Goal: Transaction & Acquisition: Purchase product/service

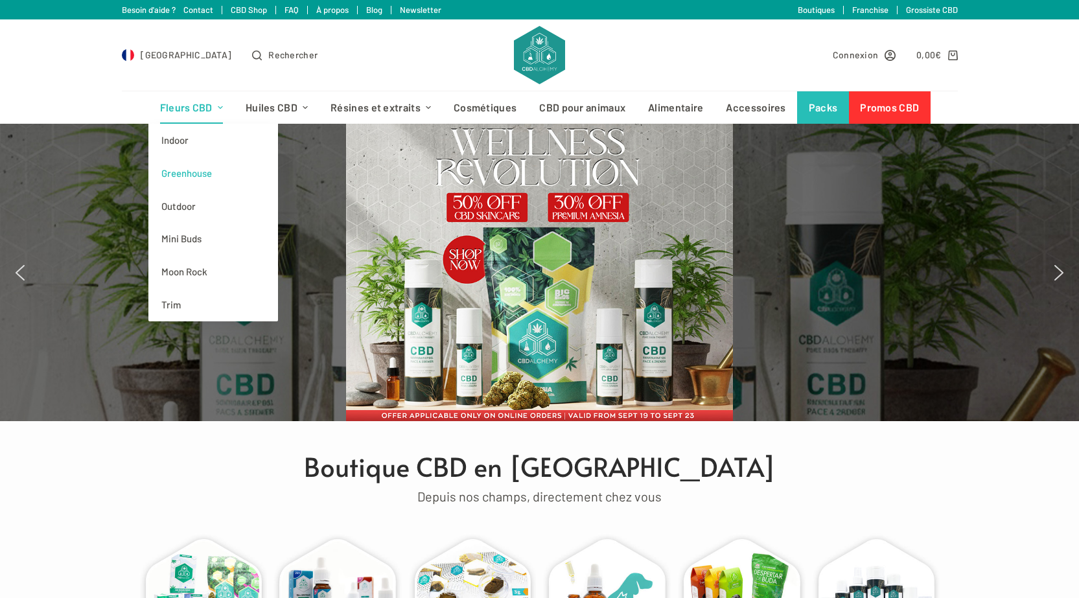
click at [197, 176] on link "Greenhouse" at bounding box center [213, 173] width 130 height 33
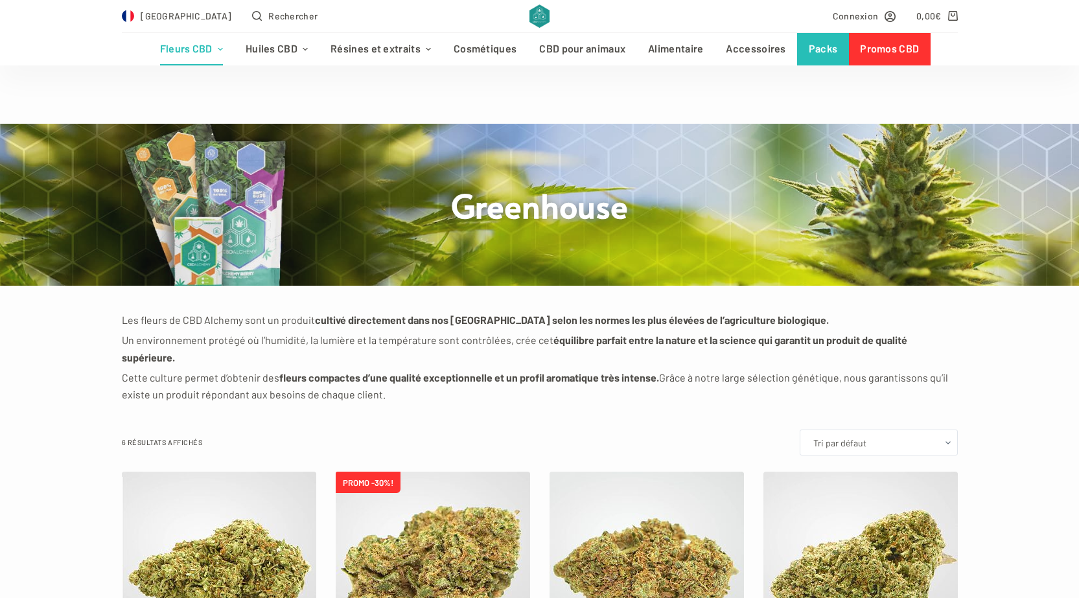
scroll to position [194, 0]
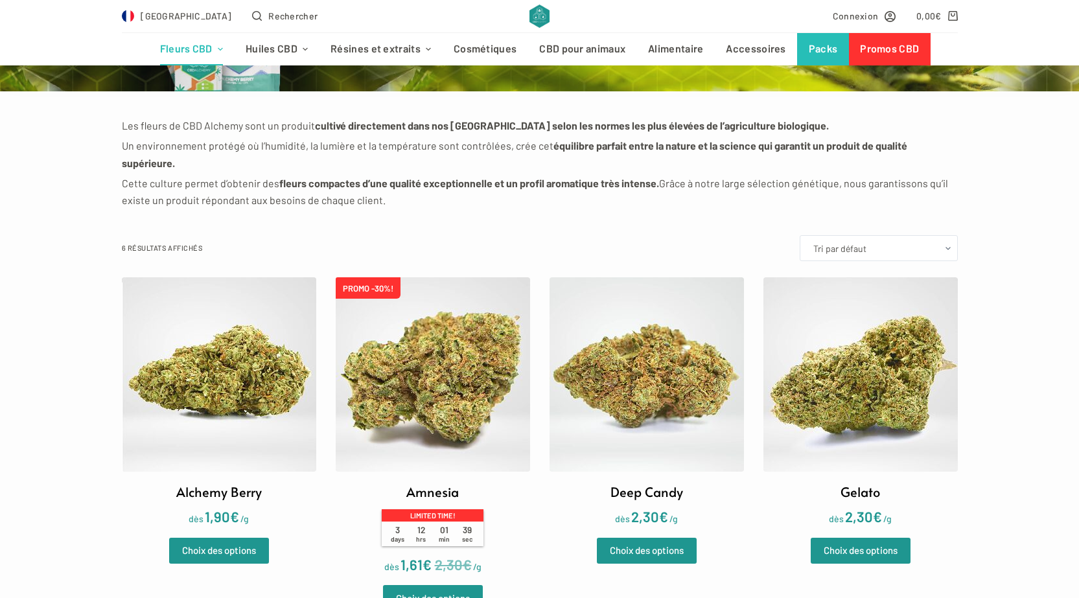
click at [229, 333] on img at bounding box center [219, 374] width 194 height 194
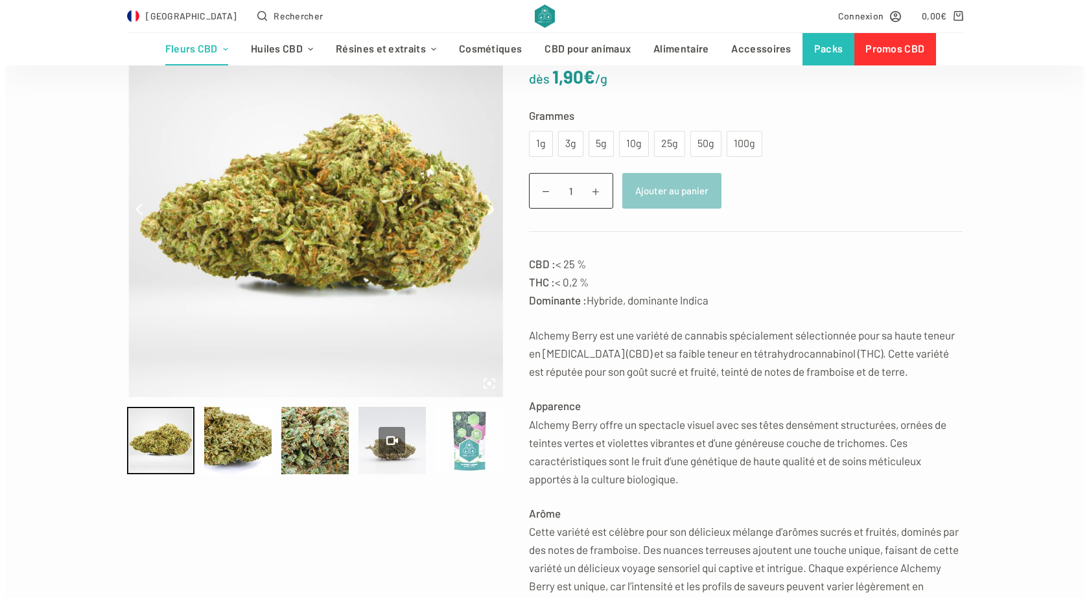
scroll to position [194, 0]
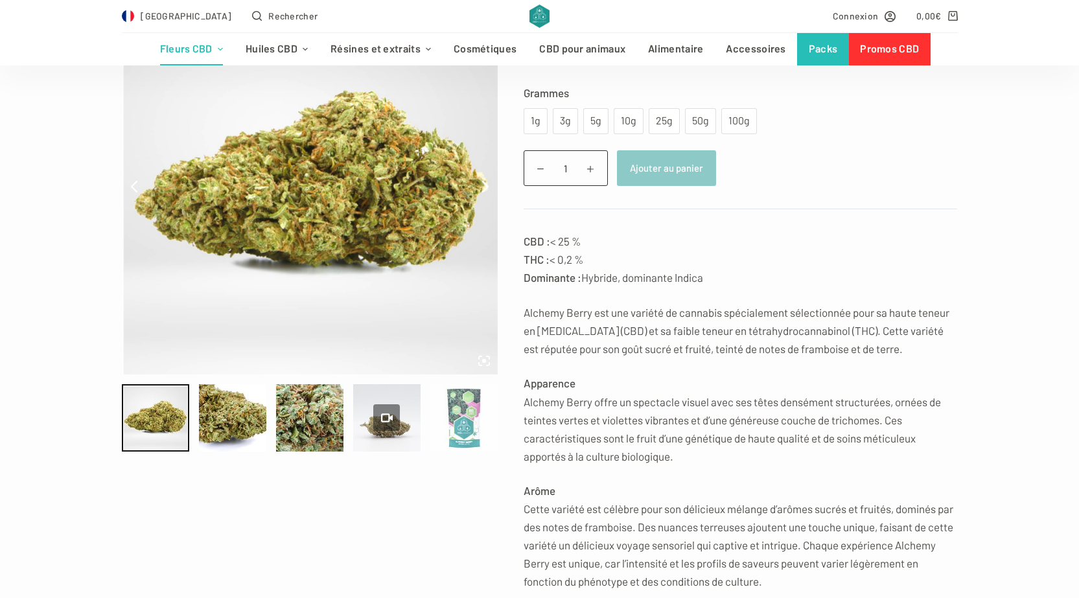
click at [456, 425] on div at bounding box center [463, 417] width 67 height 67
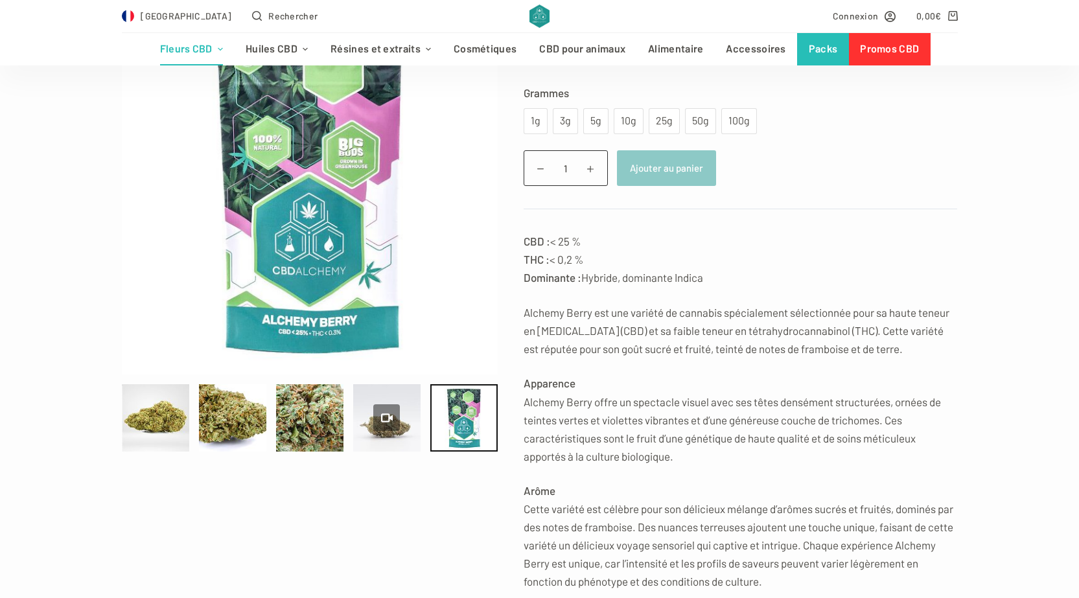
click at [282, 12] on div "France Rechercher" at bounding box center [322, 16] width 401 height 32
click at [268, 25] on div "France Rechercher" at bounding box center [322, 16] width 401 height 32
click at [266, 19] on div "France Rechercher" at bounding box center [322, 16] width 401 height 32
click at [268, 14] on span "Rechercher" at bounding box center [292, 15] width 49 height 15
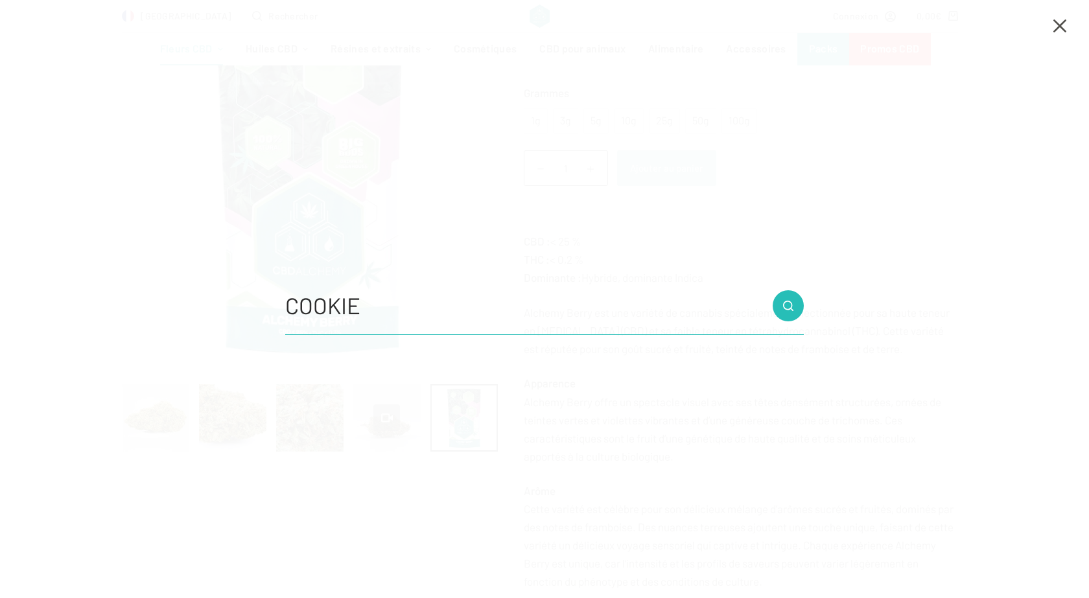
type input "COOKIE"
click at [773, 290] on button "Bouton de recherche" at bounding box center [788, 305] width 31 height 31
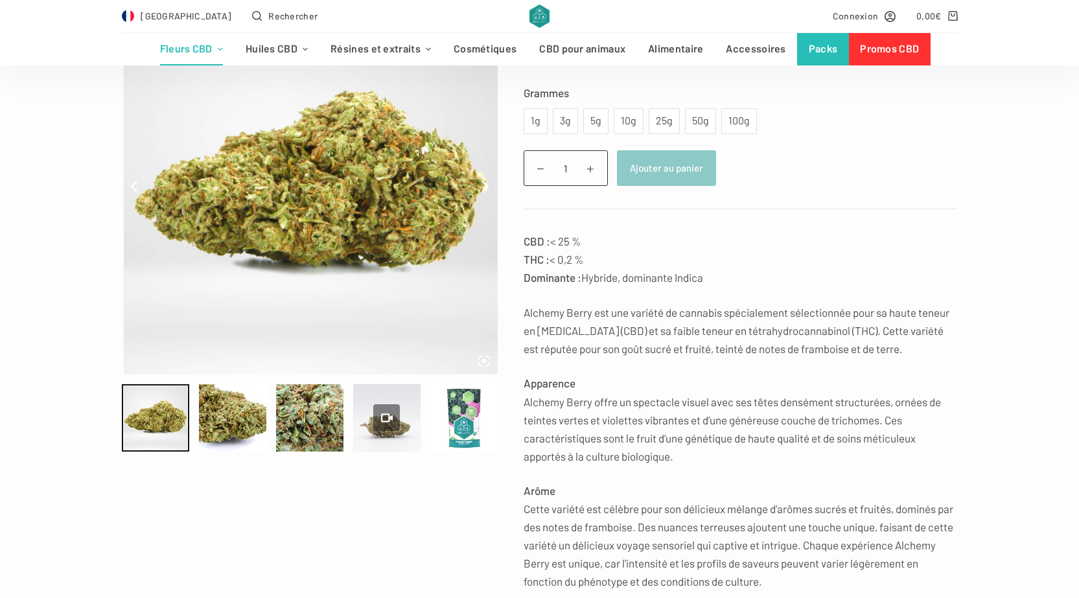
scroll to position [194, 0]
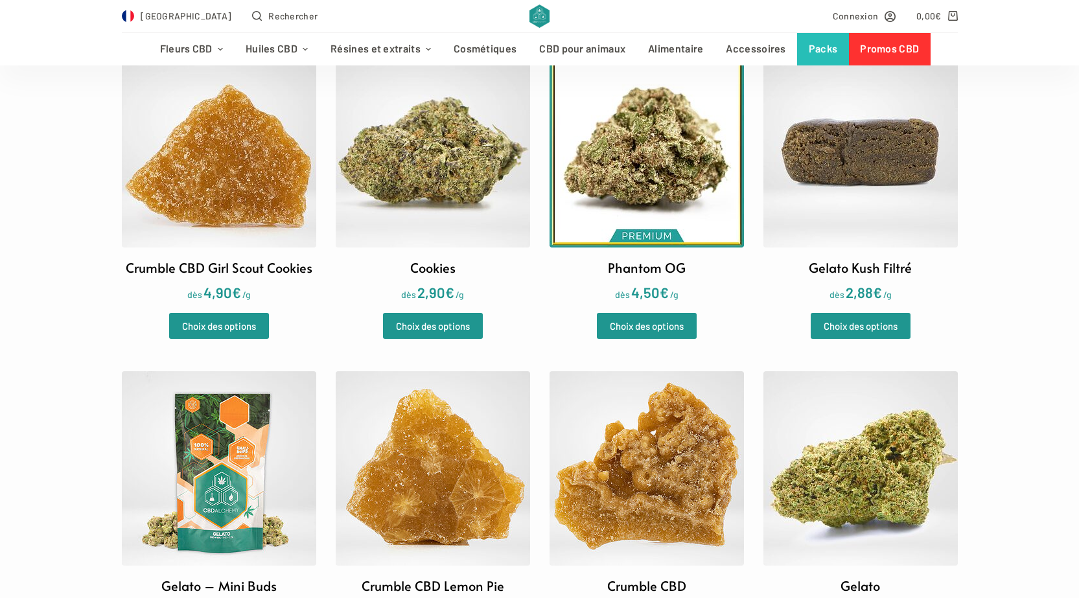
scroll to position [194, 0]
click at [395, 155] on img at bounding box center [433, 150] width 194 height 194
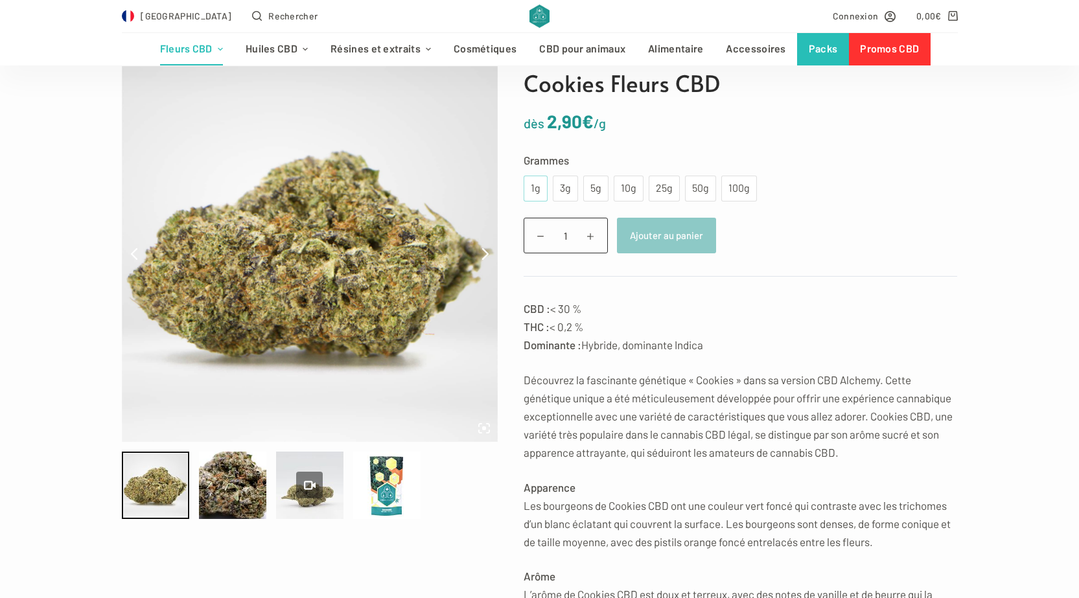
scroll to position [130, 0]
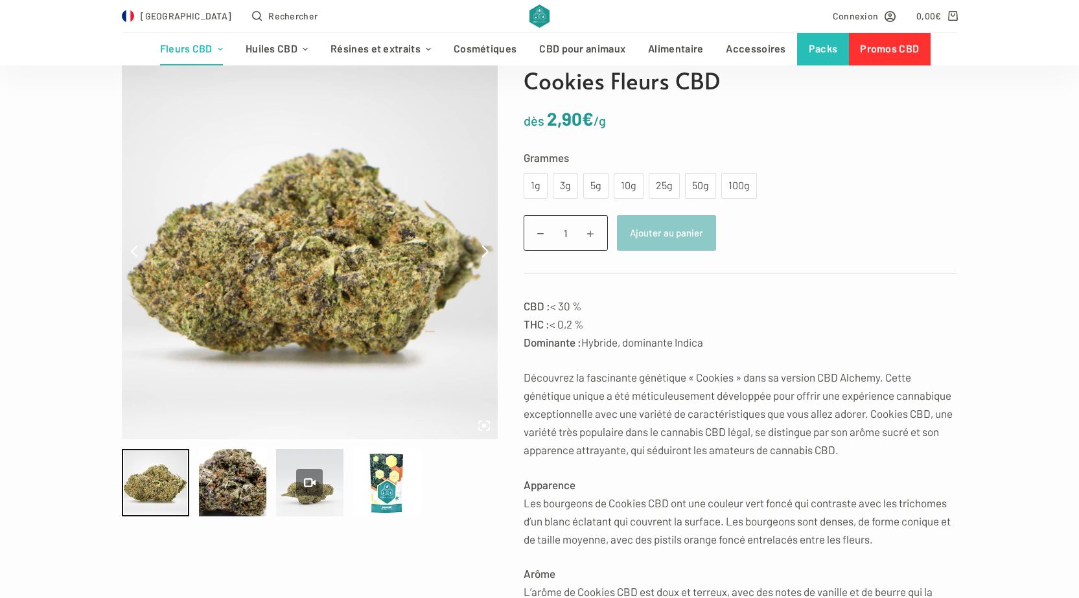
click at [56, 250] on div "Pause Play % buffered Unmute Mute Exit fullscreen Enter fullscreen Play Pause P…" at bounding box center [539, 598] width 1079 height 1068
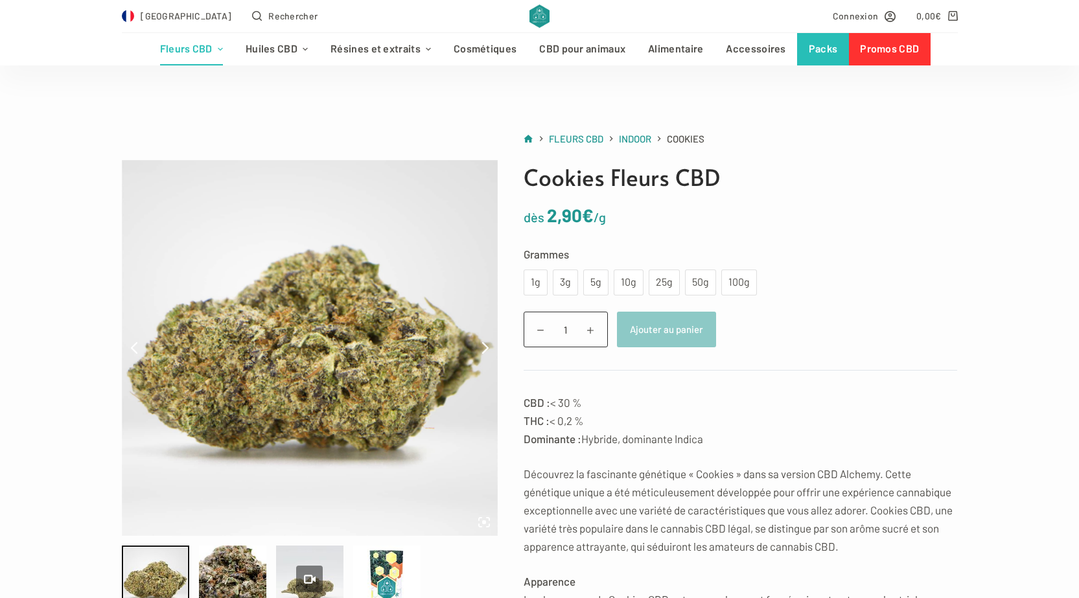
scroll to position [65, 0]
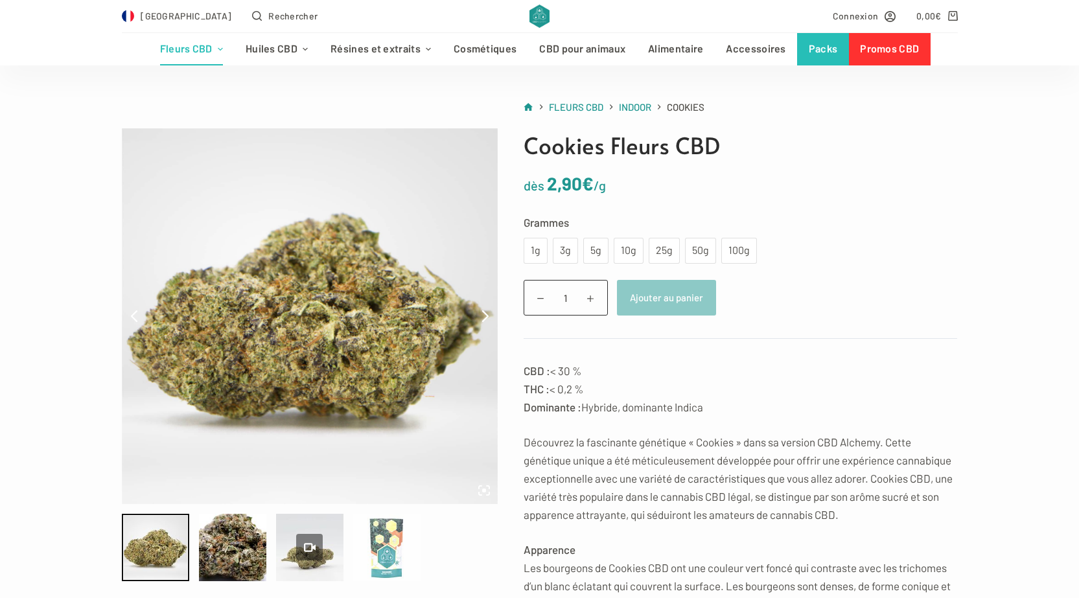
click at [377, 550] on div at bounding box center [386, 547] width 67 height 67
